Goal: Task Accomplishment & Management: Manage account settings

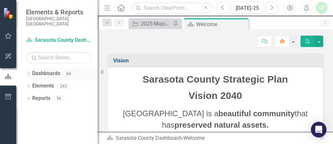
click at [29, 72] on icon "Dropdown" at bounding box center [28, 74] width 5 height 4
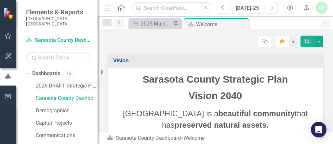
click at [69, 82] on link "2026 DRAFT Strategic Plan" at bounding box center [67, 85] width 62 height 7
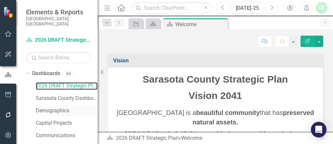
scroll to position [35, 0]
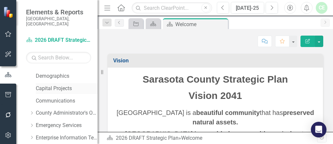
click at [53, 85] on link "Capital Projects" at bounding box center [67, 88] width 62 height 7
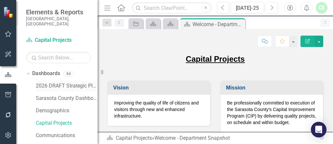
click at [74, 82] on link "2026 DRAFT Strategic Plan" at bounding box center [67, 85] width 62 height 7
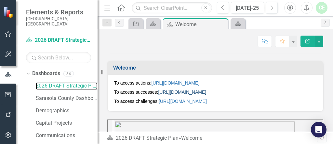
scroll to position [245, 0]
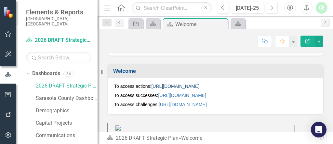
click at [184, 86] on link "https://app.clearpointstrategy.com/#/index/manage?object=initiative&periodId=30…" at bounding box center [175, 85] width 48 height 5
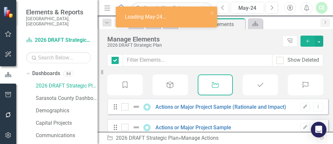
checkbox input "false"
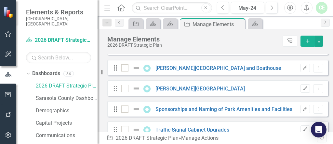
scroll to position [347, 0]
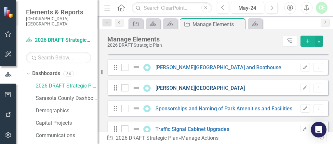
click at [171, 91] on link "[PERSON_NAME][GEOGRAPHIC_DATA]" at bounding box center [201, 88] width 90 height 6
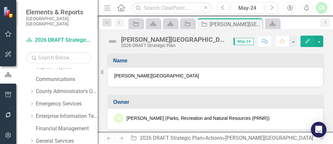
scroll to position [69, 0]
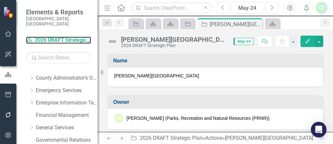
drag, startPoint x: 59, startPoint y: 35, endPoint x: 89, endPoint y: 48, distance: 32.6
click at [59, 36] on link "Dashboard 2026 DRAFT Strategic Plan" at bounding box center [58, 39] width 65 height 7
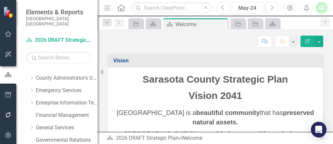
click at [273, 8] on icon "Next" at bounding box center [272, 8] width 4 height 6
click at [274, 7] on icon "Next" at bounding box center [272, 8] width 4 height 6
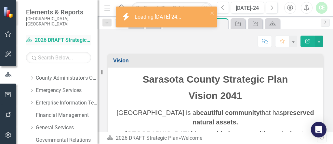
click at [64, 36] on link "Dashboard 2026 DRAFT Strategic Plan" at bounding box center [58, 39] width 65 height 7
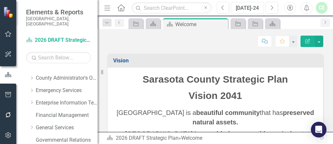
click at [249, 8] on div "Jul-24" at bounding box center [247, 8] width 29 height 8
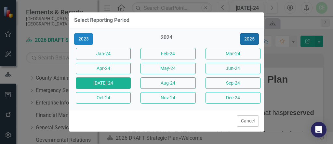
click at [249, 41] on button "2025" at bounding box center [249, 38] width 19 height 11
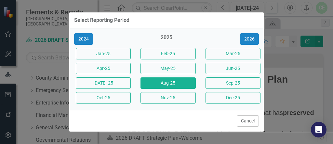
click at [167, 84] on button "Aug-25" at bounding box center [168, 82] width 55 height 11
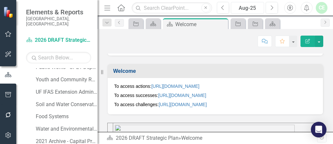
scroll to position [522, 0]
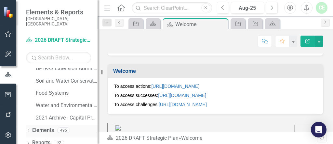
click at [27, 129] on icon "Dropdown" at bounding box center [28, 131] width 5 height 4
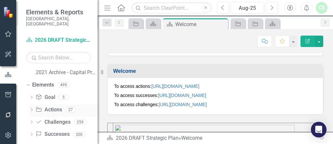
scroll to position [572, 0]
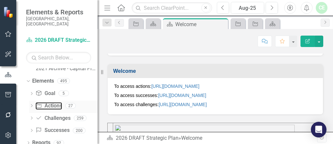
drag, startPoint x: 53, startPoint y: 99, endPoint x: 83, endPoint y: 103, distance: 30.5
click at [53, 102] on link "Action Actions" at bounding box center [48, 105] width 26 height 7
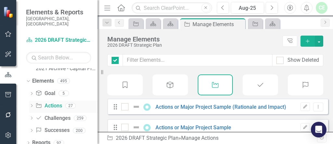
checkbox input "false"
click at [32, 104] on icon "Dropdown" at bounding box center [31, 106] width 5 height 4
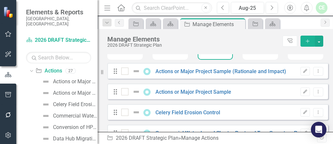
scroll to position [69, 0]
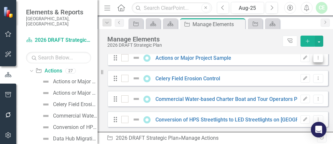
click at [316, 60] on icon "Dropdown Menu" at bounding box center [319, 57] width 6 height 4
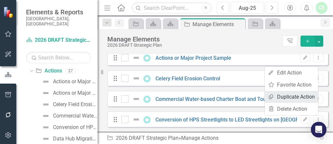
click at [293, 95] on link "Copy Duplicate Action" at bounding box center [291, 96] width 53 height 12
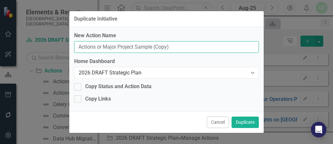
click at [176, 45] on input "Actions or Major Project Sample (Copy)" at bounding box center [166, 47] width 185 height 12
drag, startPoint x: 176, startPoint y: 46, endPoint x: 70, endPoint y: 41, distance: 106.9
click at [67, 41] on div "Duplicate Initiative New Action Name Actions or Major Project Sample (Copy) Hom…" at bounding box center [166, 72] width 333 height 144
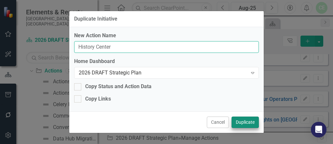
type input "History Center"
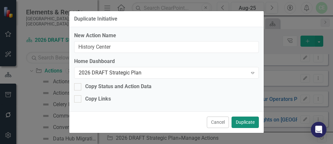
click at [252, 121] on button "Duplicate" at bounding box center [245, 121] width 27 height 11
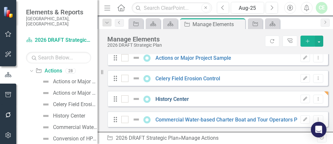
click at [175, 102] on link "History Center" at bounding box center [173, 99] width 34 height 6
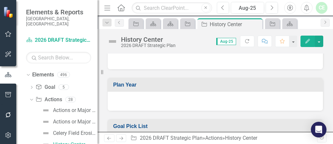
scroll to position [313, 0]
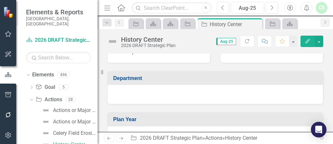
click at [138, 90] on div at bounding box center [215, 94] width 215 height 19
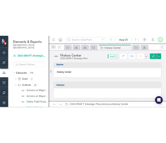
scroll to position [0, 0]
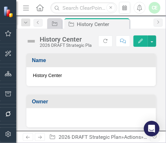
click at [72, 72] on span "History Center" at bounding box center [91, 75] width 117 height 7
click at [68, 73] on span "History Center" at bounding box center [91, 75] width 117 height 7
click at [69, 73] on span "History Center" at bounding box center [91, 75] width 117 height 7
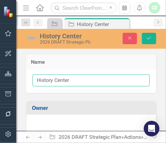
drag, startPoint x: 80, startPoint y: 82, endPoint x: 14, endPoint y: 76, distance: 66.7
click at [12, 78] on div "Elements & Reports Sarasota County, FL Dashboard 2026 DRAFT Strategic Plan Sear…" at bounding box center [83, 71] width 166 height 143
paste input "and Fruitville Library Expansion"
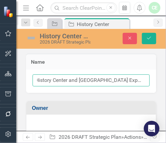
type input "History Center and [GEOGRAPHIC_DATA] Expansion"
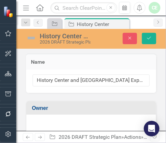
scroll to position [35, 0]
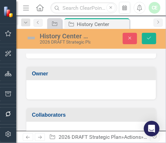
click at [47, 88] on div at bounding box center [91, 89] width 117 height 8
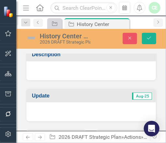
scroll to position [104, 0]
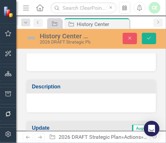
click at [40, 96] on div at bounding box center [91, 103] width 130 height 19
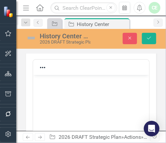
scroll to position [139, 0]
click at [42, 93] on body "Rich Text Area. Press ALT-0 for help." at bounding box center [91, 132] width 116 height 98
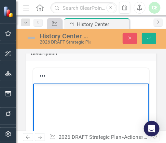
paste body "Rich Text Area. Press ALT-0 for help."
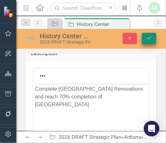
click at [148, 38] on icon "submit" at bounding box center [149, 38] width 4 height 3
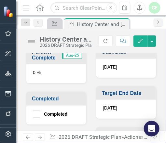
scroll to position [229, 0]
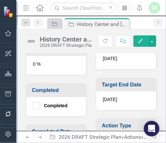
click at [118, 96] on div "7/31/26" at bounding box center [126, 100] width 60 height 19
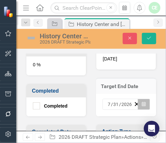
click at [142, 102] on icon "Calendar" at bounding box center [144, 104] width 4 height 5
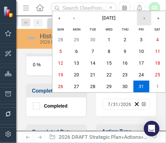
click at [143, 19] on button "›" at bounding box center [144, 18] width 14 height 14
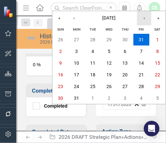
click at [146, 19] on button "›" at bounding box center [144, 18] width 14 height 14
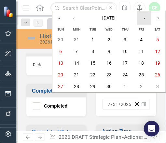
click at [146, 17] on button "›" at bounding box center [144, 18] width 14 height 14
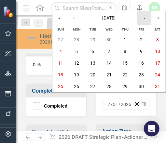
click at [146, 16] on button "›" at bounding box center [144, 18] width 14 height 14
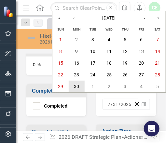
click at [76, 87] on abbr "30" at bounding box center [76, 86] width 5 height 5
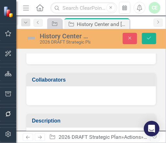
scroll to position [55, 0]
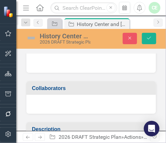
click at [69, 100] on div at bounding box center [91, 104] width 130 height 19
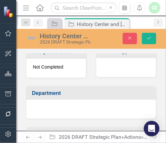
scroll to position [325, 0]
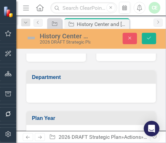
click at [92, 86] on div at bounding box center [91, 93] width 130 height 19
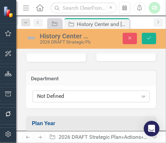
click at [138, 97] on div "Expand" at bounding box center [144, 96] width 12 height 10
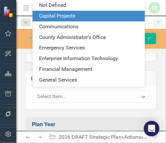
click at [85, 18] on div "Capital Projects" at bounding box center [90, 15] width 102 height 7
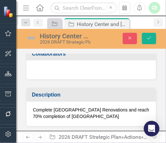
scroll to position [47, 0]
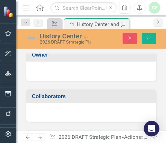
click at [73, 109] on div at bounding box center [91, 112] width 130 height 19
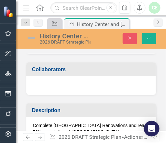
scroll to position [82, 0]
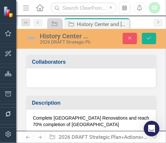
click at [43, 74] on div at bounding box center [91, 78] width 130 height 19
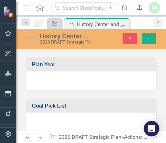
scroll to position [382, 0]
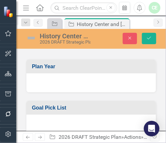
click at [92, 115] on div at bounding box center [91, 124] width 130 height 19
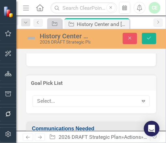
scroll to position [417, 0]
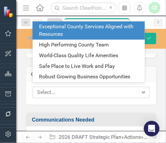
click at [140, 90] on icon "Expand" at bounding box center [143, 92] width 7 height 5
click at [56, 30] on div "Exceptional County Services Aligned with Resources" at bounding box center [90, 30] width 102 height 15
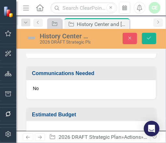
scroll to position [484, 0]
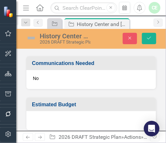
click at [56, 75] on div "No" at bounding box center [91, 79] width 130 height 19
click at [47, 77] on div "No" at bounding box center [91, 79] width 130 height 19
click at [46, 77] on div "No" at bounding box center [91, 79] width 130 height 19
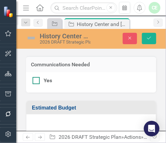
click at [36, 77] on input "Yes" at bounding box center [35, 79] width 4 height 4
checkbox input "true"
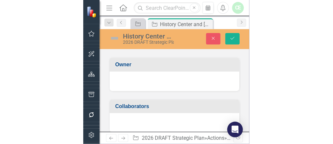
scroll to position [0, 0]
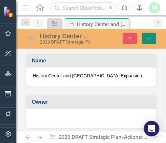
click at [146, 35] on button "Save" at bounding box center [149, 38] width 14 height 11
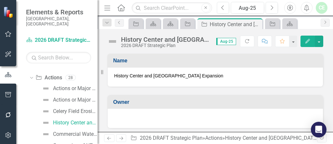
scroll to position [597, 0]
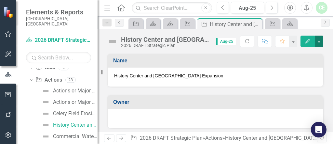
click at [320, 43] on button "button" at bounding box center [319, 40] width 8 height 11
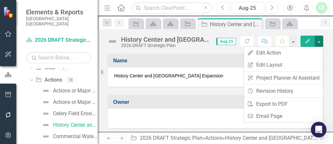
click at [320, 43] on button "button" at bounding box center [319, 40] width 8 height 11
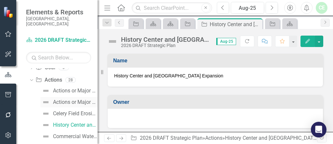
click at [63, 99] on div "Actions or Major Project Sample" at bounding box center [75, 102] width 45 height 6
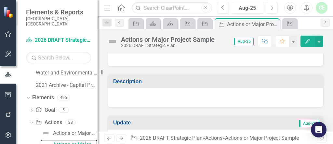
scroll to position [104, 0]
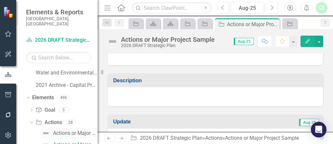
click at [76, 130] on div "Actions or Major Project Sample (Rationale and Impact)" at bounding box center [75, 133] width 45 height 6
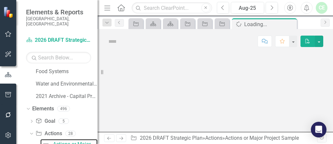
scroll to position [544, 0]
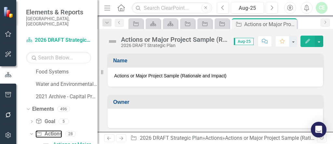
drag, startPoint x: 59, startPoint y: 130, endPoint x: 112, endPoint y: 133, distance: 52.9
click at [59, 130] on link "Action Actions" at bounding box center [48, 133] width 26 height 7
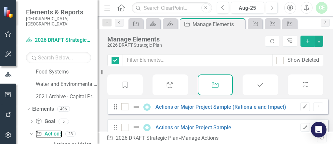
checkbox input "false"
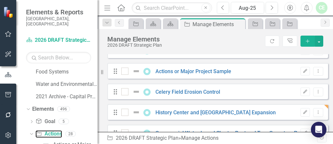
scroll to position [69, 0]
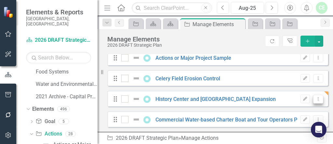
click at [316, 101] on icon "Dropdown Menu" at bounding box center [319, 98] width 6 height 4
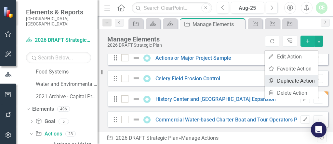
click at [299, 83] on link "Copy Duplicate Action" at bounding box center [291, 81] width 53 height 12
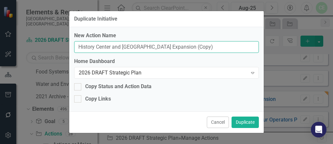
drag, startPoint x: 215, startPoint y: 46, endPoint x: 72, endPoint y: 45, distance: 143.2
click at [72, 45] on div "New Action Name History Center and Fruitville Library Expansion (Copy) Home Das…" at bounding box center [166, 69] width 195 height 84
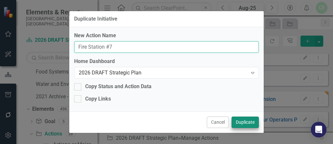
type input "Fire Station #7"
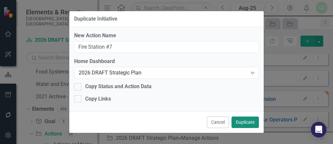
click at [249, 123] on button "Duplicate" at bounding box center [245, 121] width 27 height 11
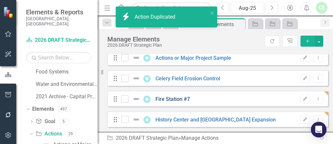
click at [177, 102] on link "Fire Station #7" at bounding box center [173, 99] width 35 height 6
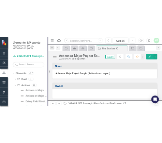
scroll to position [578, 0]
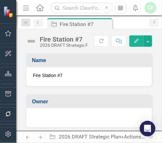
click at [72, 75] on span "Fire Station #7" at bounding box center [89, 75] width 112 height 7
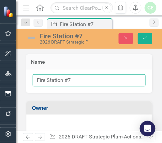
click at [76, 79] on input "Fire Station #7" at bounding box center [89, 81] width 113 height 12
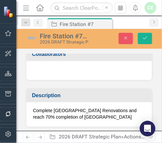
scroll to position [104, 0]
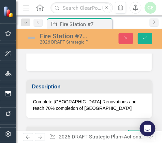
type input "Fire Station #7 Transition (Carry Forward)"
click at [112, 106] on p "Complete Fruitville Library Renovations and reach 70% completion of New History…" at bounding box center [89, 105] width 112 height 13
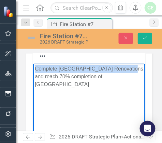
scroll to position [133, 0]
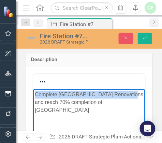
drag, startPoint x: 35, startPoint y: 94, endPoint x: 136, endPoint y: 105, distance: 101.5
click at [139, 106] on body "Complete Fruitville Library Renovations and reach 70% completion of New History…" at bounding box center [89, 138] width 112 height 98
paste body "Rich Text Area. Press ALT-0 for help."
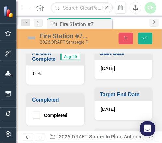
scroll to position [376, 0]
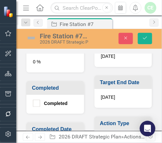
click at [112, 95] on span "[DATE]" at bounding box center [108, 97] width 14 height 5
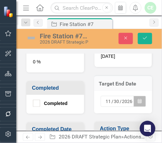
click at [138, 99] on icon "Calendar" at bounding box center [140, 101] width 4 height 5
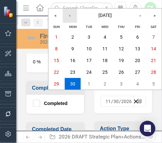
click at [72, 15] on button "‹" at bounding box center [70, 15] width 14 height 14
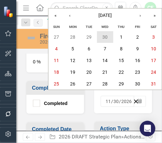
click at [104, 35] on abbr "30" at bounding box center [105, 37] width 5 height 5
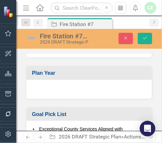
scroll to position [549, 0]
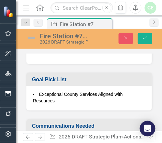
click at [117, 96] on li "Exceptional County Services Aligned with Resources" at bounding box center [89, 97] width 112 height 13
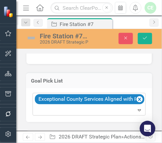
click at [138, 110] on icon at bounding box center [139, 111] width 3 height 2
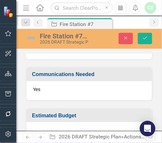
scroll to position [619, 0]
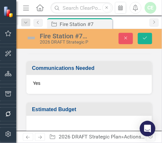
click at [44, 76] on div "Yes" at bounding box center [88, 84] width 125 height 19
click at [45, 76] on div "Yes" at bounding box center [88, 84] width 125 height 19
click at [45, 79] on div "Yes" at bounding box center [88, 84] width 125 height 19
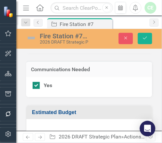
click at [41, 82] on div "Yes" at bounding box center [89, 85] width 113 height 7
click at [37, 82] on input "Yes" at bounding box center [35, 84] width 4 height 4
checkbox input "false"
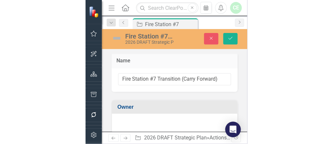
scroll to position [0, 0]
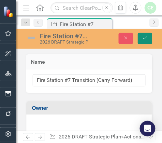
click at [144, 39] on icon "Save" at bounding box center [145, 38] width 6 height 5
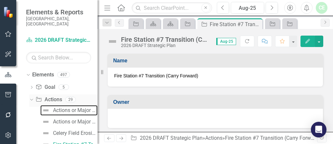
drag, startPoint x: 69, startPoint y: 104, endPoint x: 85, endPoint y: 98, distance: 16.9
click at [69, 107] on div "Actions or Major Project Sample (Rationale and Impact)" at bounding box center [75, 110] width 45 height 6
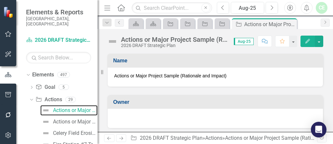
scroll to position [544, 0]
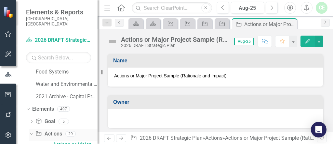
click at [58, 130] on link "Action Actions" at bounding box center [48, 133] width 26 height 7
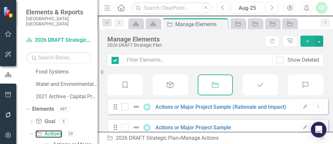
checkbox input "false"
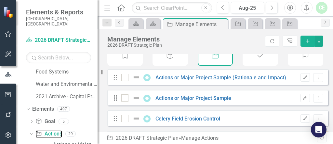
scroll to position [69, 0]
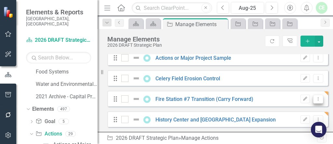
click at [316, 101] on icon "Dropdown Menu" at bounding box center [319, 98] width 6 height 4
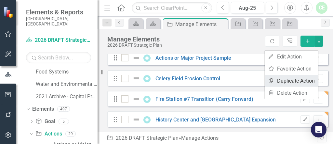
click at [297, 82] on link "Copy Duplicate Action" at bounding box center [291, 81] width 53 height 12
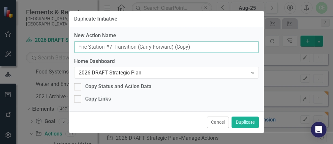
click at [203, 47] on input "Fire Station #7 Transition (Carry Forward) (Copy)" at bounding box center [166, 47] width 185 height 12
drag, startPoint x: 189, startPoint y: 45, endPoint x: 70, endPoint y: 47, distance: 119.2
click at [71, 47] on div "New Action Name Fire Station #7 Transition (Carry Forward) (Copy) Home Dashboar…" at bounding box center [166, 69] width 195 height 84
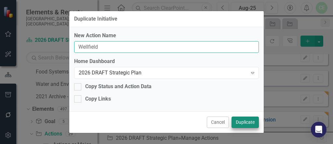
type input "Wellfield"
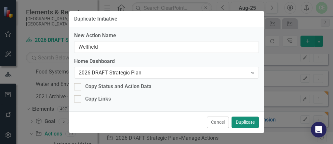
click at [253, 123] on button "Duplicate" at bounding box center [245, 121] width 27 height 11
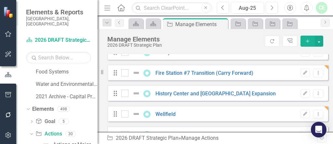
scroll to position [104, 0]
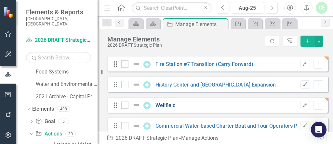
click at [170, 108] on link "Wellfield" at bounding box center [166, 105] width 20 height 6
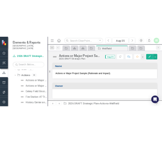
scroll to position [601, 0]
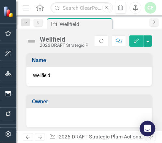
click at [78, 79] on div "Wellfield" at bounding box center [88, 76] width 125 height 19
click at [79, 79] on div "Wellfield" at bounding box center [88, 76] width 125 height 19
click at [80, 79] on div "Wellfield" at bounding box center [88, 76] width 125 height 19
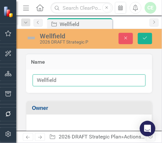
click at [76, 81] on input "Wellfield" at bounding box center [89, 81] width 113 height 12
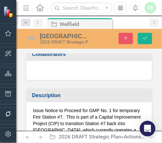
scroll to position [104, 0]
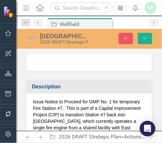
type input "[GEOGRAPHIC_DATA]"
click at [36, 103] on p "Issue Notice to Proceed for GMP No. 1 for temporary Fire Station #7. This is pa…" at bounding box center [89, 118] width 112 height 39
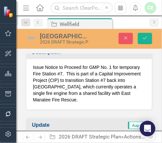
click at [33, 64] on p "Issue Notice to Proceed for GMP No. 1 for temporary Fire Station #7. This is pa…" at bounding box center [89, 83] width 112 height 39
click at [34, 64] on p "Issue Notice to Proceed for GMP No. 1 for temporary Fire Station #7. This is pa…" at bounding box center [89, 83] width 112 height 39
click at [35, 76] on p "Issue Notice to Proceed for GMP No. 1 for temporary Fire Station #7. This is pa…" at bounding box center [89, 83] width 112 height 39
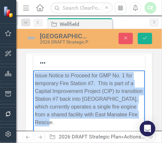
scroll to position [173, 0]
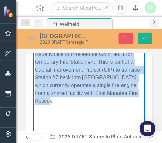
drag, startPoint x: 35, startPoint y: 55, endPoint x: 129, endPoint y: 108, distance: 108.1
click at [129, 108] on body "Issue Notice to Proceed for GMP No. 1 for temporary Fire Station #7. This is pa…" at bounding box center [89, 98] width 112 height 98
paste body "Rich Text Area. Press ALT-0 for help."
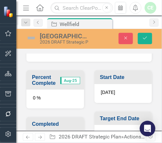
scroll to position [347, 0]
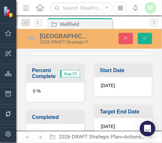
click at [108, 124] on span "[DATE]" at bounding box center [108, 126] width 14 height 5
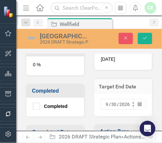
scroll to position [382, 0]
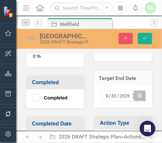
click at [138, 94] on icon "button" at bounding box center [140, 96] width 4 height 5
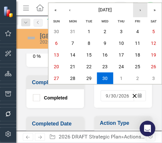
click at [142, 12] on button "›" at bounding box center [140, 10] width 14 height 14
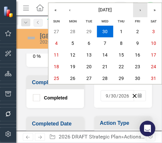
click at [142, 10] on button "›" at bounding box center [140, 10] width 14 height 14
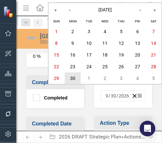
click at [74, 77] on abbr "30" at bounding box center [72, 78] width 5 height 5
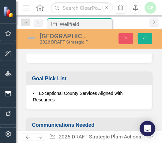
scroll to position [555, 0]
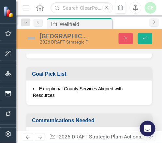
click at [106, 98] on div "Exceptional County Services Aligned with Resources" at bounding box center [88, 93] width 125 height 24
click at [103, 94] on div "Exceptional County Services Aligned with Resources" at bounding box center [88, 93] width 125 height 24
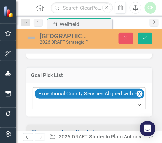
click at [136, 102] on icon "Expand" at bounding box center [139, 104] width 7 height 5
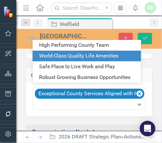
click at [91, 58] on div "World-Class Quality Life Amenities" at bounding box center [88, 55] width 98 height 7
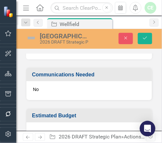
scroll to position [635, 0]
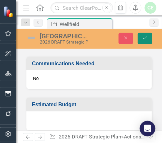
click at [147, 38] on icon "Save" at bounding box center [145, 38] width 6 height 5
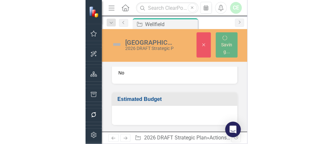
scroll to position [500, 0]
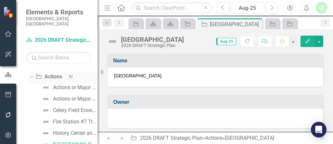
click at [49, 73] on link "Action Actions" at bounding box center [48, 76] width 26 height 7
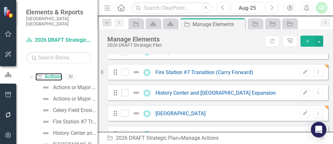
scroll to position [104, 0]
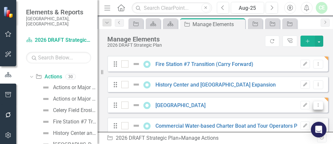
click at [316, 107] on icon "Dropdown Menu" at bounding box center [319, 105] width 6 height 4
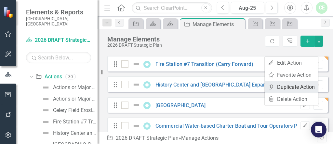
click at [289, 86] on link "Copy Duplicate Action" at bounding box center [291, 87] width 53 height 12
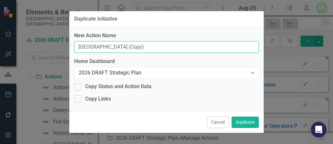
drag, startPoint x: 158, startPoint y: 44, endPoint x: 60, endPoint y: 39, distance: 97.8
click at [61, 39] on div "Duplicate Initiative New Action Name Wellfield Regional Park (Copy) Home Dashbo…" at bounding box center [166, 72] width 333 height 144
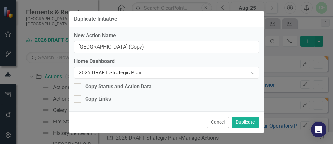
click at [298, 98] on div "Duplicate Initiative New Action Name Wellfield Regional Park (Copy) Home Dashbo…" at bounding box center [166, 72] width 333 height 144
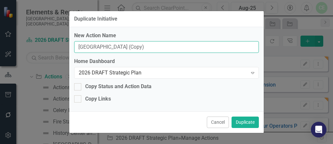
drag, startPoint x: 152, startPoint y: 46, endPoint x: 59, endPoint y: 36, distance: 94.0
click at [59, 36] on div "Duplicate Initiative New Action Name Wellfield Regional Park (Copy) Home Dashbo…" at bounding box center [166, 72] width 333 height 144
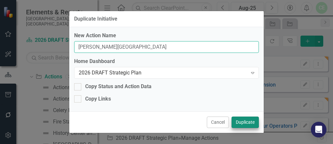
type input "Snook Haven Park"
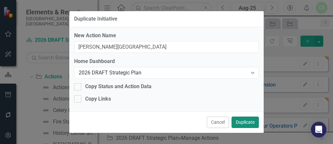
click at [250, 122] on button "Duplicate" at bounding box center [245, 121] width 27 height 11
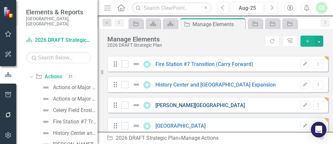
click at [171, 108] on link "Snook Haven Park" at bounding box center [201, 105] width 90 height 6
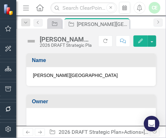
click at [74, 77] on span "Snook Haven Park" at bounding box center [91, 75] width 117 height 7
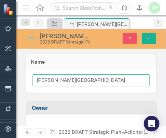
click at [84, 79] on input "Snook Haven Park" at bounding box center [91, 81] width 117 height 12
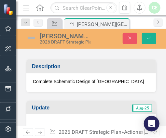
scroll to position [139, 0]
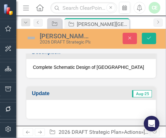
type input "[PERSON_NAME][GEOGRAPHIC_DATA] Improvements"
click at [58, 106] on div at bounding box center [91, 109] width 130 height 19
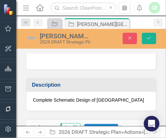
scroll to position [103, 0]
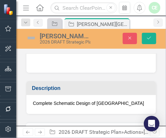
click at [43, 102] on p "Complete Schematic Design of Wellfield Regional Park" at bounding box center [91, 103] width 117 height 7
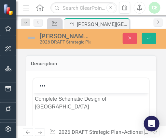
scroll to position [137, 0]
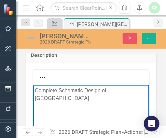
drag, startPoint x: 39, startPoint y: 91, endPoint x: 82, endPoint y: 100, distance: 43.9
click at [82, 100] on body "Complete Schematic Design of Wellfield Regional Park" at bounding box center [91, 134] width 116 height 98
paste body "Rich Text Area. Press ALT-0 for help."
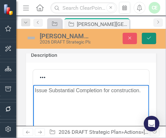
click at [149, 39] on icon "Save" at bounding box center [149, 38] width 6 height 5
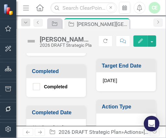
scroll to position [243, 0]
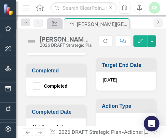
click at [108, 77] on span "[DATE]" at bounding box center [110, 79] width 14 height 5
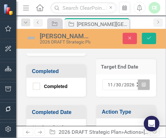
click at [142, 81] on button "Calendar" at bounding box center [144, 84] width 12 height 11
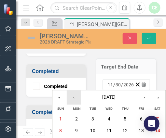
click at [75, 99] on button "‹" at bounding box center [74, 97] width 14 height 14
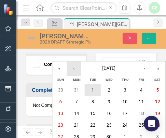
scroll to position [313, 0]
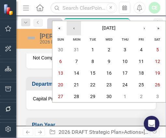
click at [74, 31] on button "‹" at bounding box center [74, 28] width 14 height 14
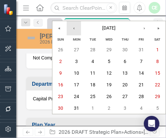
click at [73, 30] on button "‹" at bounding box center [74, 28] width 14 height 14
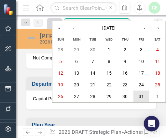
click at [141, 95] on abbr "31" at bounding box center [141, 96] width 5 height 5
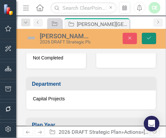
click at [150, 38] on icon "submit" at bounding box center [149, 38] width 4 height 3
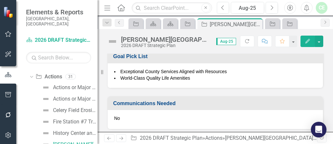
scroll to position [411, 0]
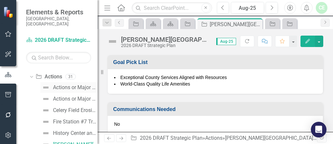
click at [63, 84] on div "Actions or Major Project Sample (Rationale and Impact)" at bounding box center [75, 87] width 45 height 6
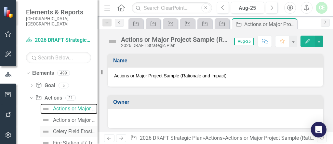
scroll to position [578, 0]
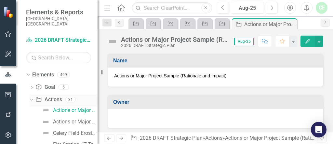
click at [54, 96] on link "Action Actions" at bounding box center [48, 99] width 26 height 7
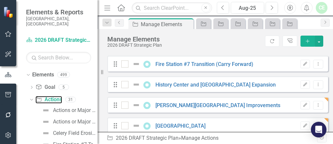
scroll to position [139, 0]
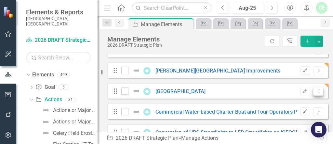
click at [316, 93] on icon "Dropdown Menu" at bounding box center [319, 91] width 6 height 4
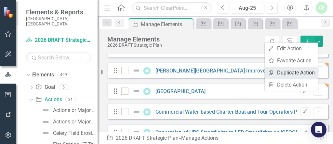
click at [297, 73] on link "Copy Duplicate Action" at bounding box center [291, 72] width 53 height 12
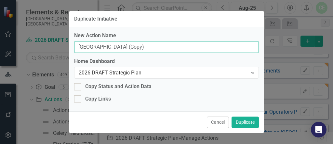
drag, startPoint x: 152, startPoint y: 47, endPoint x: 82, endPoint y: 31, distance: 71.9
click at [74, 37] on div "New Action Name Wellfield Regional Park (Copy)" at bounding box center [166, 42] width 185 height 21
type input "17th Street Regional Park Improvements"
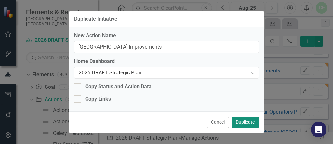
click at [244, 123] on button "Duplicate" at bounding box center [245, 121] width 27 height 11
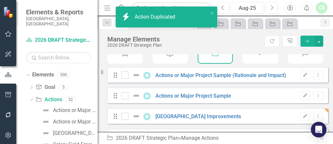
scroll to position [69, 0]
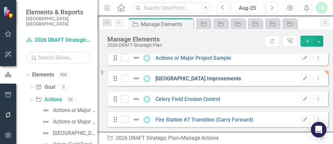
click at [194, 81] on link "17th Street Regional Park Improvements" at bounding box center [199, 78] width 86 height 6
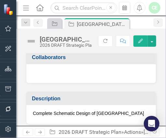
scroll to position [104, 0]
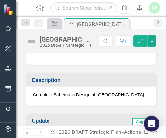
click at [56, 96] on p "Complete Schematic Design of Wellfield Regional Park" at bounding box center [91, 95] width 117 height 7
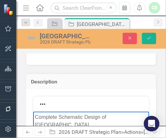
scroll to position [114, 0]
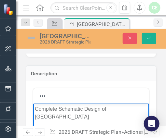
drag, startPoint x: 35, startPoint y: 107, endPoint x: 77, endPoint y: 127, distance: 46.6
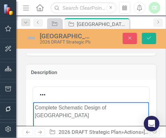
paste body "Rich Text Area. Press ALT-0 for help."
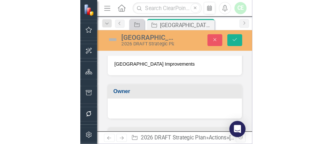
scroll to position [0, 0]
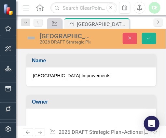
click at [118, 77] on span "17th Street Regional Park Improvements" at bounding box center [91, 76] width 117 height 7
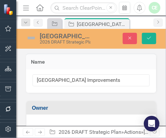
click at [118, 77] on input "17th Street Regional Park Improvements" at bounding box center [91, 81] width 117 height 12
click at [133, 79] on input "17th Street Regional Park Improvements" at bounding box center [91, 81] width 117 height 12
click at [131, 81] on input "17th Street Regional Park Improvements" at bounding box center [91, 81] width 117 height 12
click at [113, 106] on h3 "Owner" at bounding box center [92, 108] width 121 height 6
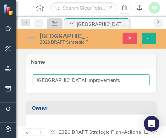
click at [135, 81] on input "17th Street Regional Park Improvements" at bounding box center [91, 81] width 117 height 12
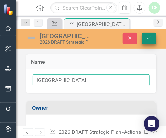
type input "[GEOGRAPHIC_DATA]"
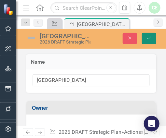
click at [152, 37] on icon "Save" at bounding box center [149, 38] width 6 height 5
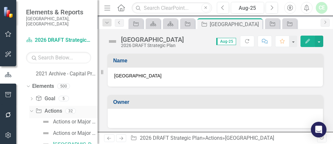
click at [56, 107] on link "Action Actions" at bounding box center [48, 110] width 26 height 7
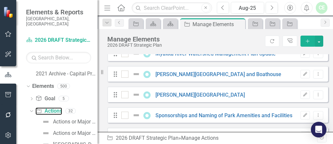
scroll to position [451, 0]
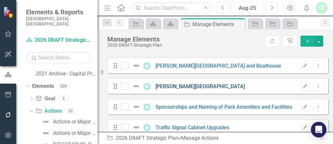
click at [184, 89] on link "[PERSON_NAME][GEOGRAPHIC_DATA]" at bounding box center [201, 86] width 90 height 6
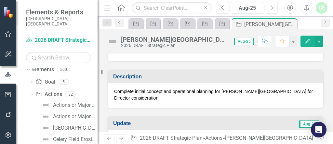
scroll to position [575, 0]
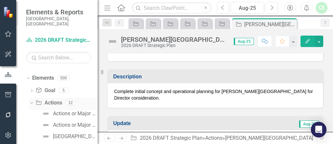
click at [52, 99] on link "Action Actions" at bounding box center [48, 102] width 26 height 7
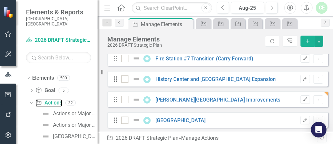
scroll to position [139, 0]
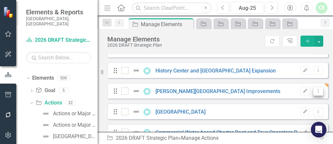
click at [313, 95] on button "Dropdown Menu" at bounding box center [318, 91] width 10 height 9
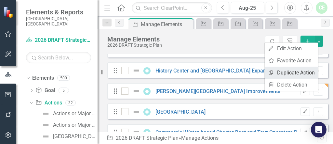
click at [298, 73] on link "Copy Duplicate Action" at bounding box center [291, 72] width 53 height 12
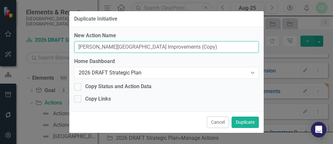
drag, startPoint x: 165, startPoint y: 49, endPoint x: 68, endPoint y: 42, distance: 97.9
click at [68, 42] on div "Duplicate Initiative New Action Name Snook Haven Park Improvements (Copy) Home …" at bounding box center [166, 72] width 333 height 144
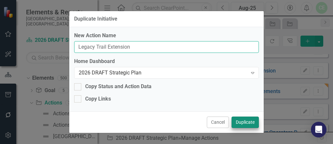
type input "Legacy Trail Extension"
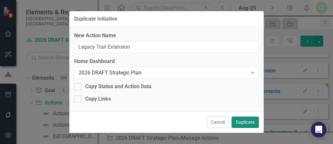
click at [242, 123] on button "Duplicate" at bounding box center [245, 121] width 27 height 11
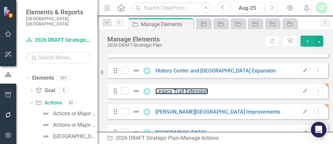
drag, startPoint x: 179, startPoint y: 93, endPoint x: 254, endPoint y: 17, distance: 106.8
click at [179, 93] on link "Legacy Trail Extension" at bounding box center [182, 91] width 53 height 6
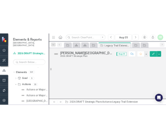
scroll to position [612, 0]
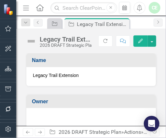
click at [87, 77] on span "Legacy Trail Extension" at bounding box center [91, 75] width 117 height 7
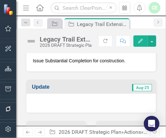
scroll to position [139, 0]
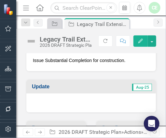
click at [39, 61] on p "Issue Substantial Completion for construction." at bounding box center [91, 60] width 117 height 7
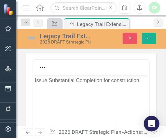
scroll to position [0, 0]
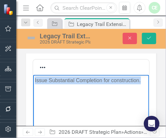
drag, startPoint x: 34, startPoint y: 80, endPoint x: 145, endPoint y: 85, distance: 110.8
click at [145, 85] on html "Issue Substantial Completion for construction." at bounding box center [91, 124] width 116 height 98
paste body "Rich Text Area. Press ALT-0 for help."
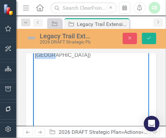
scroll to position [249, 0]
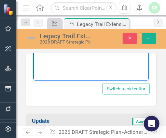
drag, startPoint x: 35, startPoint y: -27, endPoint x: 150, endPoint y: 59, distance: 143.9
click at [116, 65] on html "Legacy Trail Extension (LTE) Bifurcated Trail Phase 1 (West of Beneva to [GEOGR…" at bounding box center [91, 16] width 116 height 98
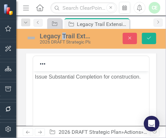
click at [64, 34] on div "Legacy Trail Extension" at bounding box center [65, 36] width 51 height 7
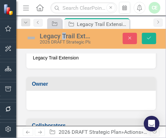
scroll to position [0, 0]
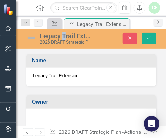
click at [108, 75] on span "Legacy Trail Extension" at bounding box center [91, 76] width 117 height 7
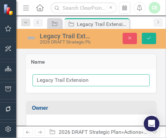
drag, startPoint x: 35, startPoint y: 80, endPoint x: 95, endPoint y: 81, distance: 59.3
click at [96, 81] on input "Legacy Trail Extension" at bounding box center [91, 81] width 117 height 12
paste input "(LTE) Bifurcated Trail Phase 1 (West of Beneva to Shade)"
type input "Legacy Trail Extension (LTE) Bifurcated Trail Phase 1 (West of Beneva to [GEOGR…"
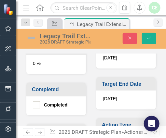
scroll to position [382, 0]
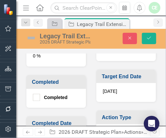
click at [109, 89] on span "7/31/26" at bounding box center [110, 91] width 14 height 5
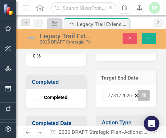
click at [142, 93] on button "Calendar" at bounding box center [144, 95] width 12 height 11
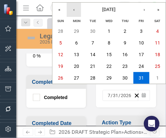
click at [73, 11] on button "‹" at bounding box center [74, 10] width 14 height 14
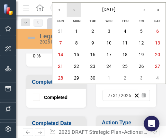
click at [74, 11] on button "‹" at bounding box center [74, 10] width 14 height 14
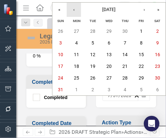
click at [75, 11] on button "‹" at bounding box center [74, 10] width 14 height 14
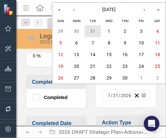
click at [91, 29] on abbr "31" at bounding box center [92, 31] width 5 height 5
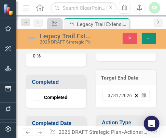
click at [148, 39] on icon "Save" at bounding box center [149, 38] width 6 height 5
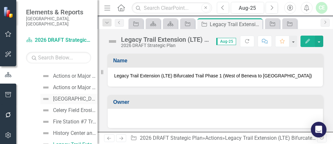
scroll to position [577, 0]
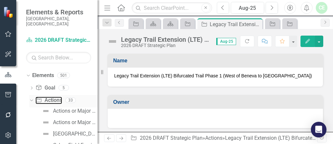
drag, startPoint x: 57, startPoint y: 94, endPoint x: 63, endPoint y: 95, distance: 5.6
click at [57, 96] on link "Action Actions" at bounding box center [48, 99] width 26 height 7
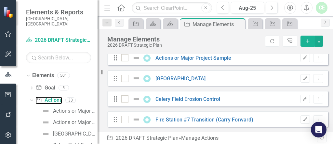
scroll to position [104, 0]
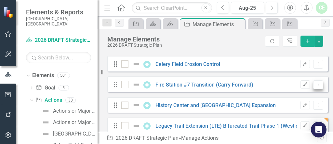
click at [316, 86] on icon "Dropdown Menu" at bounding box center [319, 84] width 6 height 4
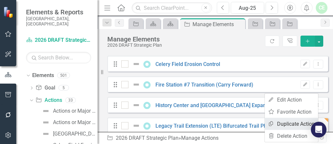
click at [300, 123] on link "Copy Duplicate Action" at bounding box center [291, 124] width 53 height 12
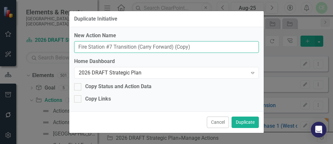
drag, startPoint x: 201, startPoint y: 44, endPoint x: 72, endPoint y: 37, distance: 129.4
click at [72, 37] on div "New Action Name Fire Station #7 Transition (Carry Forward) (Copy) Home Dashboar…" at bounding box center [166, 69] width 195 height 84
paste input "Alligator Creek Stream Restoration (Carry Forward"
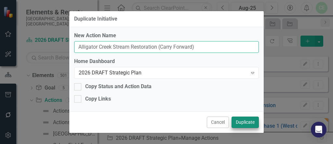
type input "Alligator Creek Stream Restoration (Carry Forward)"
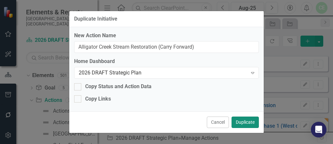
click at [245, 123] on button "Duplicate" at bounding box center [245, 121] width 27 height 11
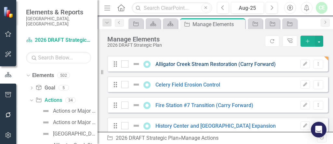
click at [201, 67] on link "Alligator Creek Stream Restoration (Carry Forward)" at bounding box center [216, 64] width 120 height 6
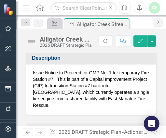
scroll to position [139, 0]
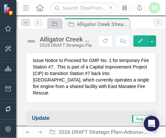
click at [45, 62] on p "Issue Notice to Proceed for GMP No. 1 for temporary Fire Station #7. This is pa…" at bounding box center [91, 76] width 117 height 39
click at [34, 58] on p "Issue Notice to Proceed for GMP No. 1 for temporary Fire Station #7. This is pa…" at bounding box center [91, 76] width 117 height 39
click at [35, 58] on p "Issue Notice to Proceed for GMP No. 1 for temporary Fire Station #7. This is pa…" at bounding box center [91, 76] width 117 height 39
click at [40, 67] on p "Issue Notice to Proceed for GMP No. 1 for temporary Fire Station #7. This is pa…" at bounding box center [91, 76] width 117 height 39
click at [41, 67] on p "Issue Notice to Proceed for GMP No. 1 for temporary Fire Station #7. This is pa…" at bounding box center [91, 76] width 117 height 39
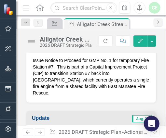
click at [34, 61] on p "Issue Notice to Proceed for GMP No. 1 for temporary Fire Station #7. This is pa…" at bounding box center [91, 76] width 117 height 39
click at [35, 60] on p "Issue Notice to Proceed for GMP No. 1 for temporary Fire Station #7. This is pa…" at bounding box center [91, 76] width 117 height 39
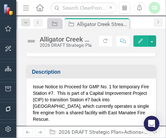
scroll to position [104, 0]
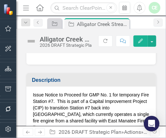
click at [45, 97] on p "Issue Notice to Proceed for GMP No. 1 for temporary Fire Station #7. This is pa…" at bounding box center [91, 111] width 117 height 39
click at [61, 104] on p "Issue Notice to Proceed for GMP No. 1 for temporary Fire Station #7. This is pa…" at bounding box center [91, 111] width 117 height 39
click at [61, 103] on p "Issue Notice to Proceed for GMP No. 1 for temporary Fire Station #7. This is pa…" at bounding box center [91, 111] width 117 height 39
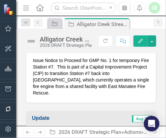
click at [69, 71] on p "Issue Notice to Proceed for GMP No. 1 for temporary Fire Station #7. This is pa…" at bounding box center [91, 76] width 117 height 39
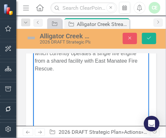
scroll to position [182, 0]
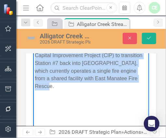
drag, startPoint x: 35, startPoint y: 39, endPoint x: 142, endPoint y: 80, distance: 115.0
click at [142, 80] on p "Issue Notice to Proceed for GMP No. 1 for temporary Fire Station #7. This is pa…" at bounding box center [91, 63] width 113 height 55
paste body "Rich Text Area. Press ALT-0 for help."
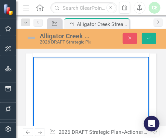
scroll to position [147, 0]
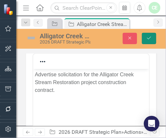
click at [148, 40] on icon "Save" at bounding box center [149, 38] width 6 height 5
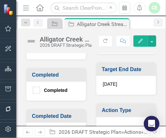
scroll to position [236, 0]
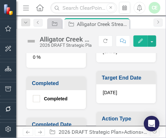
click at [118, 93] on div "[DATE]" at bounding box center [126, 94] width 60 height 19
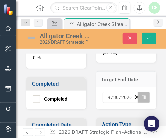
click at [142, 95] on icon "button" at bounding box center [144, 97] width 4 height 5
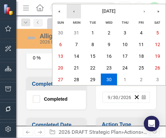
click at [73, 14] on button "‹" at bounding box center [74, 11] width 14 height 14
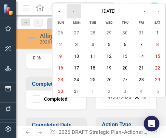
click at [72, 13] on button "‹" at bounding box center [74, 11] width 14 height 14
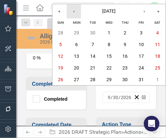
click at [72, 13] on button "‹" at bounding box center [74, 11] width 14 height 14
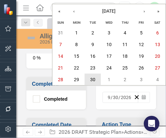
click at [91, 77] on abbr "30" at bounding box center [92, 79] width 5 height 5
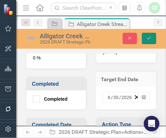
click at [148, 39] on icon "Save" at bounding box center [149, 38] width 6 height 5
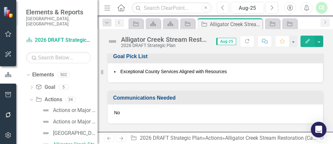
scroll to position [405, 0]
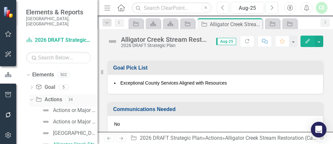
click at [56, 96] on link "Action Actions" at bounding box center [48, 99] width 26 height 7
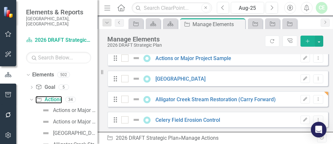
scroll to position [69, 0]
click at [316, 101] on icon "Dropdown Menu" at bounding box center [319, 98] width 6 height 4
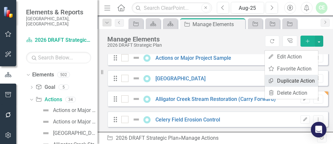
click at [288, 81] on link "Copy Duplicate Action" at bounding box center [291, 81] width 53 height 12
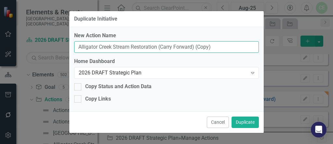
drag, startPoint x: 223, startPoint y: 47, endPoint x: 58, endPoint y: 37, distance: 165.0
click at [58, 37] on div "Duplicate Initiative New Action Name Alligator Creek Stream Restoration (Carry …" at bounding box center [166, 72] width 333 height 144
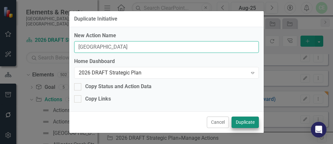
type input "Fruitville Road"
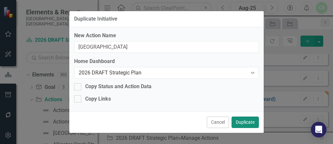
click at [248, 119] on button "Duplicate" at bounding box center [245, 121] width 27 height 11
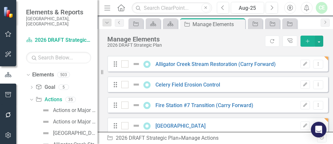
scroll to position [139, 0]
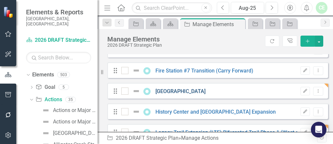
click at [175, 93] on link "Fruitville Road" at bounding box center [181, 91] width 50 height 6
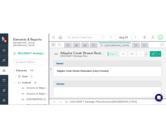
scroll to position [612, 0]
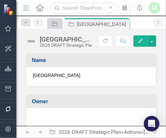
click at [61, 76] on span "Fruitville Road" at bounding box center [91, 75] width 117 height 7
click at [64, 75] on span "Fruitville Road" at bounding box center [91, 75] width 117 height 7
click at [65, 74] on span "Fruitville Road" at bounding box center [91, 75] width 117 height 7
click at [71, 78] on span "Fruitville Road" at bounding box center [91, 75] width 117 height 7
click at [71, 77] on span "Fruitville Road" at bounding box center [91, 75] width 117 height 7
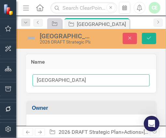
drag, startPoint x: 60, startPoint y: 78, endPoint x: 11, endPoint y: 80, distance: 48.5
click at [11, 80] on div "Elements & Reports Sarasota County, FL Dashboard 2026 DRAFT Strategic Plan Sear…" at bounding box center [83, 69] width 166 height 138
paste input "- Debrecen to Lorraine"
click at [71, 80] on input "Fruitville Road - Debrecen to Lorraine" at bounding box center [91, 81] width 117 height 12
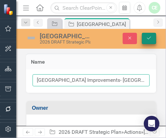
type input "[GEOGRAPHIC_DATA] Improvements- [GEOGRAPHIC_DATA] to [GEOGRAPHIC_DATA]"
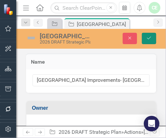
click at [154, 36] on button "Save" at bounding box center [149, 38] width 14 height 11
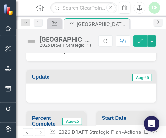
scroll to position [125, 0]
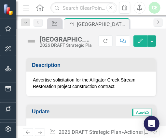
click at [33, 77] on p "Advertise solicitation for the Alligator Creek Stream Restoration project const…" at bounding box center [91, 83] width 117 height 13
click at [34, 77] on p "Advertise solicitation for the Alligator Creek Stream Restoration project const…" at bounding box center [91, 83] width 117 height 13
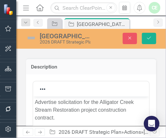
scroll to position [0, 0]
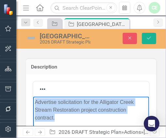
drag, startPoint x: 35, startPoint y: 103, endPoint x: 45, endPoint y: 109, distance: 11.2
click at [64, 118] on p "Advertise solicitation for the Alligator Creek Stream Restoration project const…" at bounding box center [91, 109] width 113 height 23
paste body "Rich Text Area. Press ALT-0 for help."
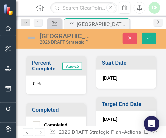
scroll to position [368, 0]
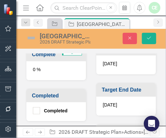
click at [114, 103] on span "6/30/26" at bounding box center [110, 105] width 14 height 5
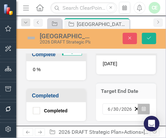
click at [142, 107] on icon "Calendar" at bounding box center [144, 109] width 4 height 5
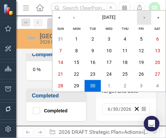
click at [144, 17] on button "›" at bounding box center [144, 17] width 14 height 14
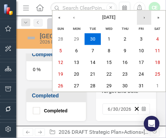
click at [144, 17] on button "›" at bounding box center [144, 17] width 14 height 14
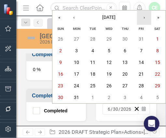
click at [144, 17] on button "›" at bounding box center [144, 17] width 14 height 14
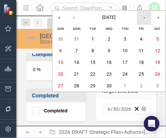
click at [144, 17] on button "›" at bounding box center [144, 17] width 14 height 14
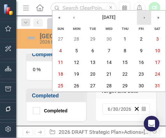
click at [145, 17] on button "›" at bounding box center [144, 17] width 14 height 14
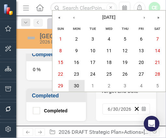
click at [80, 88] on button "30" at bounding box center [77, 86] width 16 height 12
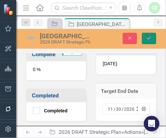
click at [148, 36] on icon "Save" at bounding box center [149, 38] width 6 height 5
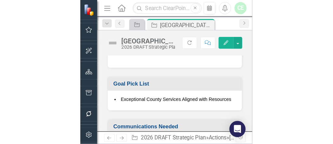
scroll to position [417, 0]
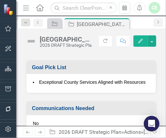
click at [87, 82] on div "Exceptional County Services Aligned with Resources" at bounding box center [91, 83] width 130 height 19
click at [118, 85] on div "Exceptional County Services Aligned with Resources" at bounding box center [91, 83] width 130 height 19
click at [142, 79] on li "Exceptional County Services Aligned with Resources" at bounding box center [91, 82] width 117 height 7
click at [136, 79] on li "Exceptional County Services Aligned with Resources" at bounding box center [91, 82] width 117 height 7
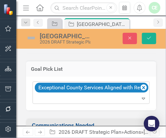
click at [140, 96] on icon "Expand" at bounding box center [143, 98] width 7 height 5
click at [138, 121] on td "Communications Needed" at bounding box center [92, 126] width 121 height 11
click at [149, 38] on icon "Save" at bounding box center [149, 38] width 6 height 5
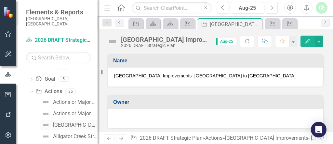
scroll to position [577, 0]
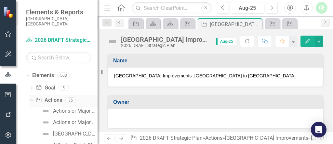
click at [52, 96] on link "Action Actions" at bounding box center [48, 99] width 26 height 7
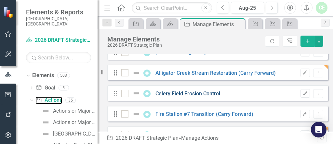
scroll to position [104, 0]
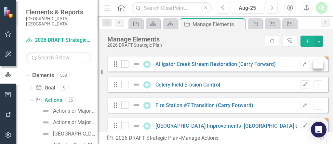
click at [316, 66] on icon "Dropdown Menu" at bounding box center [319, 64] width 6 height 4
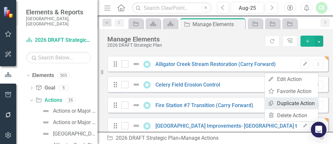
click at [293, 103] on link "Copy Duplicate Action" at bounding box center [291, 103] width 53 height 12
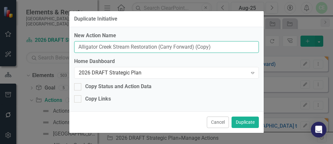
drag, startPoint x: 78, startPoint y: 45, endPoint x: 218, endPoint y: 49, distance: 140.0
click at [218, 49] on input "Alligator Creek Stream Restoration (Carry Forward) (Copy)" at bounding box center [166, 47] width 185 height 12
paste input "Venice Gardens WRF Expansion and Conversion to AWT"
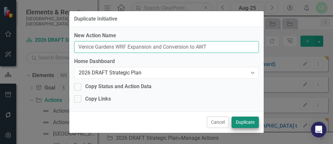
type input "Venice Gardens WRF Expansion and Conversion to AWT"
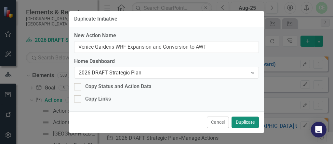
click at [240, 120] on button "Duplicate" at bounding box center [245, 121] width 27 height 11
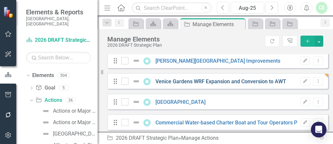
scroll to position [243, 0]
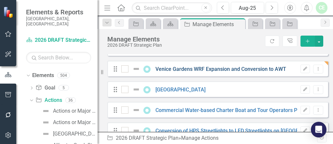
click at [207, 72] on link "Venice Gardens WRF Expansion and Conversion to AWT" at bounding box center [221, 69] width 131 height 6
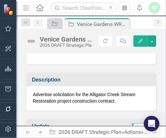
scroll to position [139, 0]
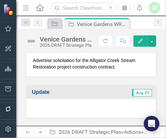
click at [37, 63] on p "Advertise solicitation for the Alligator Creek Stream Restoration project const…" at bounding box center [91, 63] width 117 height 13
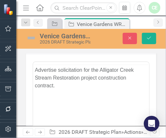
scroll to position [0, 0]
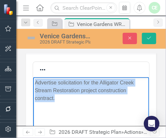
drag, startPoint x: 35, startPoint y: 82, endPoint x: 62, endPoint y: 98, distance: 32.0
click at [62, 98] on p "Advertise solicitation for the Alligator Creek Stream Restoration project const…" at bounding box center [91, 90] width 113 height 23
paste body "Rich Text Area. Press ALT-0 for help."
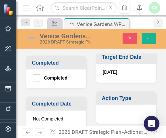
scroll to position [382, 0]
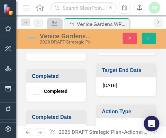
click at [113, 91] on div "6/30/26" at bounding box center [126, 86] width 60 height 19
click at [114, 91] on div "6/30/26" at bounding box center [126, 86] width 60 height 19
click at [113, 91] on div "6/30/26" at bounding box center [126, 86] width 60 height 19
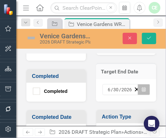
click at [142, 92] on icon "Calendar" at bounding box center [144, 90] width 4 height 5
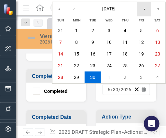
click at [144, 9] on button "›" at bounding box center [144, 9] width 14 height 14
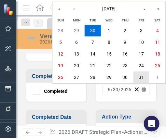
click at [143, 77] on abbr "31" at bounding box center [141, 77] width 5 height 5
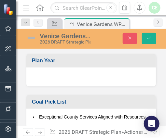
scroll to position [555, 0]
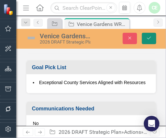
click at [149, 39] on icon "submit" at bounding box center [149, 38] width 4 height 3
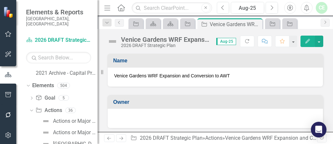
scroll to position [553, 0]
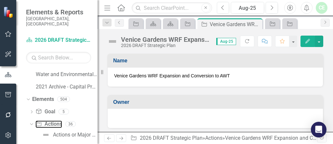
drag, startPoint x: 56, startPoint y: 119, endPoint x: 99, endPoint y: 71, distance: 64.6
click at [56, 120] on link "Action Actions" at bounding box center [48, 123] width 26 height 7
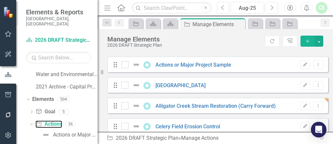
scroll to position [104, 0]
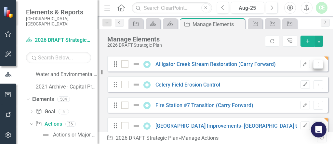
click at [316, 66] on icon "Dropdown Menu" at bounding box center [319, 64] width 6 height 4
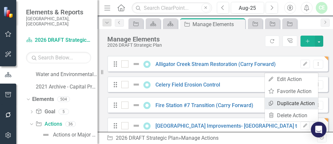
click at [296, 100] on link "Copy Duplicate Action" at bounding box center [291, 103] width 53 height 12
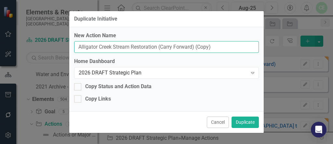
drag, startPoint x: 218, startPoint y: 43, endPoint x: 76, endPoint y: 36, distance: 142.1
click at [76, 36] on div "New Action Name Alligator Creek Stream Restoration (Carry Forward) (Copy)" at bounding box center [166, 42] width 185 height 21
paste input "[PERSON_NAME] Creek High Spots Stormwater Conveyance Dredging"
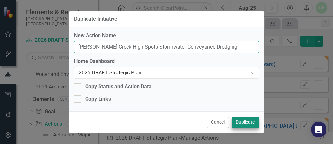
type input "[PERSON_NAME] Creek High Spots Stormwater Conveyance Dredging"
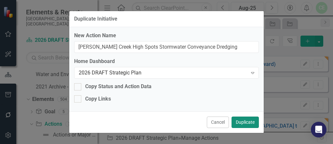
click at [243, 123] on button "Duplicate" at bounding box center [245, 121] width 27 height 11
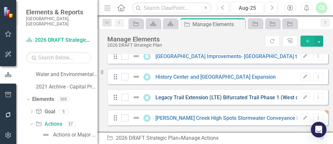
scroll to position [208, 0]
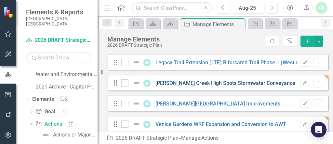
click at [219, 86] on link "[PERSON_NAME] Creek High Spots Stormwater Conveyance Dredging" at bounding box center [237, 83] width 162 height 6
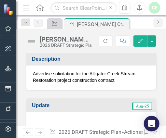
scroll to position [139, 0]
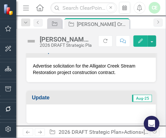
click at [47, 63] on p "Advertise solicitation for the Alligator Creek Stream Restoration project const…" at bounding box center [91, 69] width 117 height 13
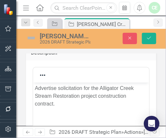
scroll to position [0, 0]
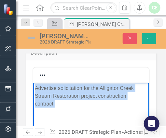
drag, startPoint x: 33, startPoint y: 88, endPoint x: 60, endPoint y: 104, distance: 31.1
click at [61, 106] on body "Advertise solicitation for the Alligator Creek Stream Restoration project const…" at bounding box center [91, 132] width 116 height 98
paste body "Rich Text Area. Press ALT-0 for help."
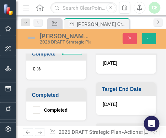
scroll to position [382, 0]
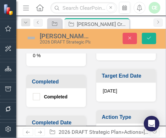
click at [110, 91] on div "6/30/26" at bounding box center [126, 92] width 60 height 19
click at [110, 92] on div "6/30/26" at bounding box center [126, 92] width 60 height 19
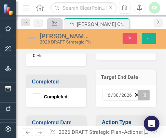
click at [142, 93] on icon "button" at bounding box center [144, 95] width 4 height 5
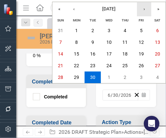
click at [145, 12] on button "›" at bounding box center [144, 9] width 14 height 14
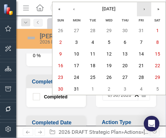
click at [145, 12] on button "›" at bounding box center [144, 9] width 14 height 14
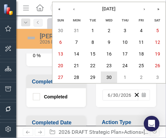
click at [112, 82] on button "30" at bounding box center [109, 78] width 16 height 12
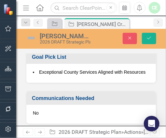
scroll to position [512, 0]
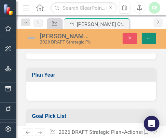
click at [147, 37] on icon "Save" at bounding box center [149, 38] width 6 height 5
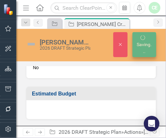
scroll to position [374, 0]
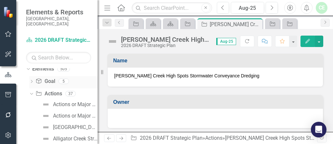
scroll to position [577, 0]
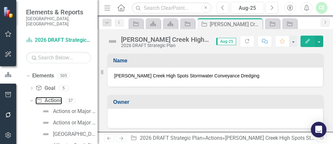
drag, startPoint x: 54, startPoint y: 96, endPoint x: 102, endPoint y: 96, distance: 47.9
click at [54, 97] on link "Action Actions" at bounding box center [48, 100] width 26 height 7
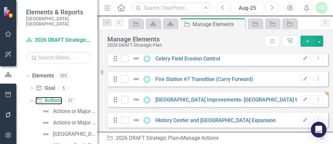
scroll to position [139, 0]
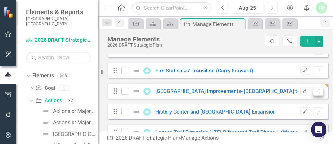
click at [166, 95] on button "Dropdown Menu" at bounding box center [318, 91] width 10 height 9
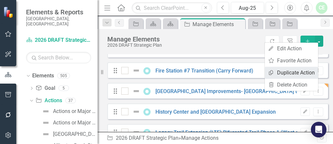
click at [166, 73] on link "Copy Duplicate Action" at bounding box center [291, 72] width 53 height 12
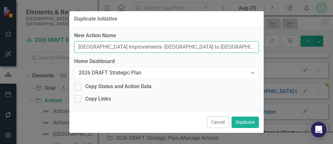
drag, startPoint x: 220, startPoint y: 45, endPoint x: 74, endPoint y: 39, distance: 146.0
click at [72, 40] on div "New Action Name [GEOGRAPHIC_DATA] Improvements- [GEOGRAPHIC_DATA] to [GEOGRAPHI…" at bounding box center [166, 69] width 195 height 84
paste input "Manasota Key Temporary Road Repair"
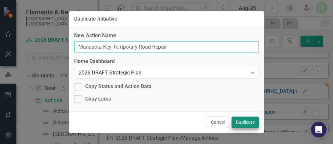
type input "Manasota Key Temporary Road Repair"
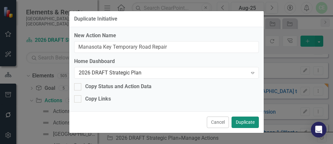
click at [166, 120] on button "Duplicate" at bounding box center [245, 121] width 27 height 11
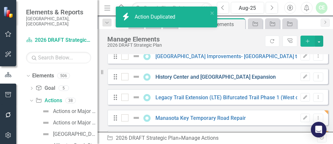
scroll to position [208, 0]
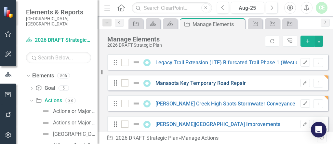
click at [166, 85] on link "Manasota Key Temporary Road Repair" at bounding box center [201, 83] width 90 height 6
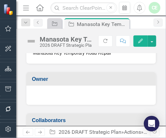
scroll to position [35, 0]
